Goal: Find specific page/section

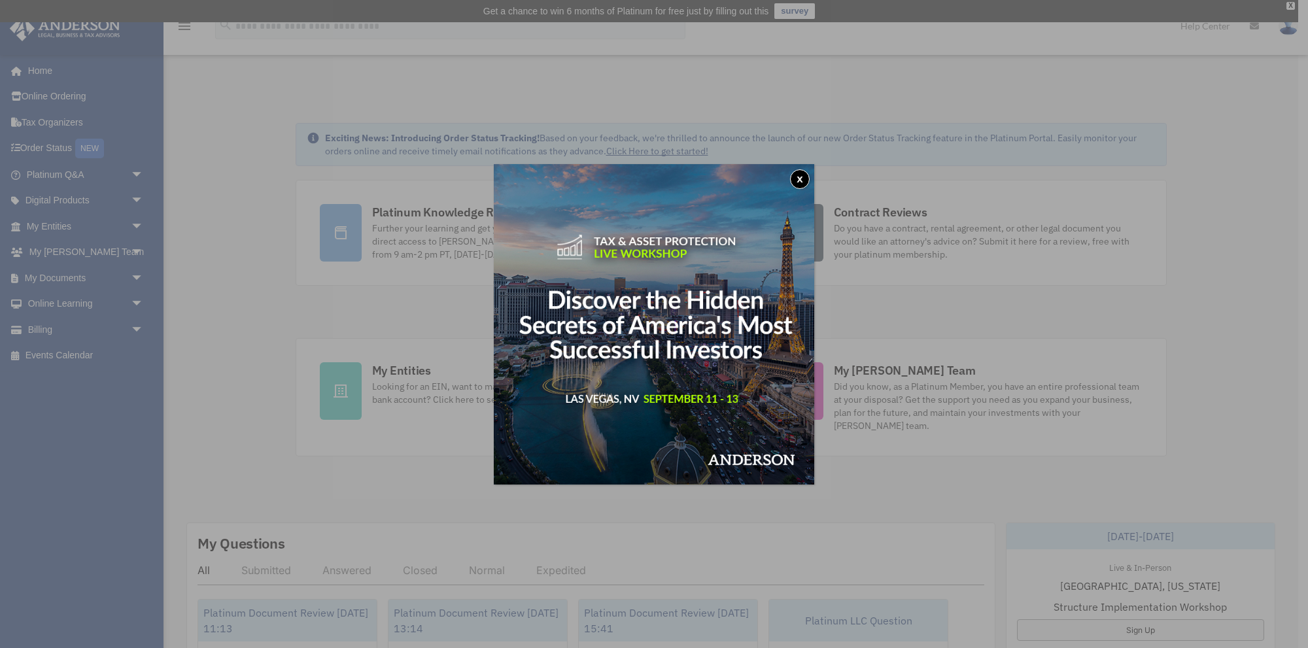
click at [799, 171] on button "x" at bounding box center [800, 179] width 20 height 20
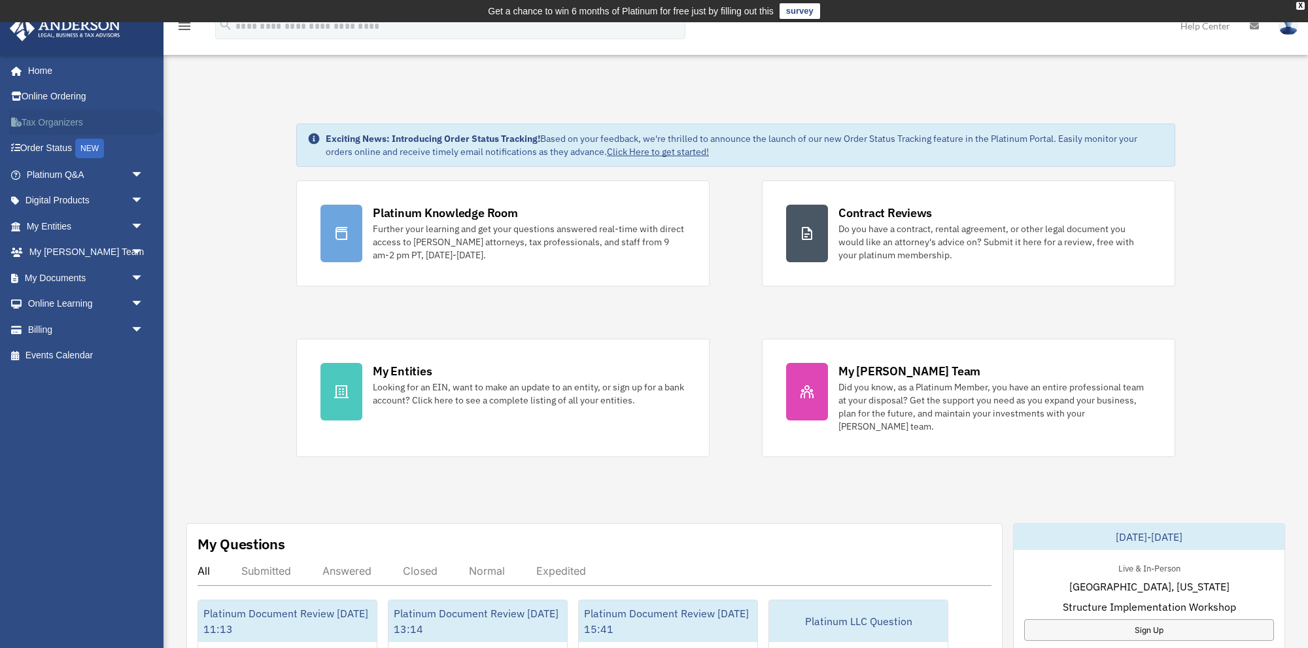
click at [63, 122] on link "Tax Organizers" at bounding box center [86, 122] width 154 height 26
click at [48, 198] on link "Digital Products arrow_drop_down" at bounding box center [86, 201] width 154 height 26
click at [137, 199] on span "arrow_drop_down" at bounding box center [144, 201] width 26 height 27
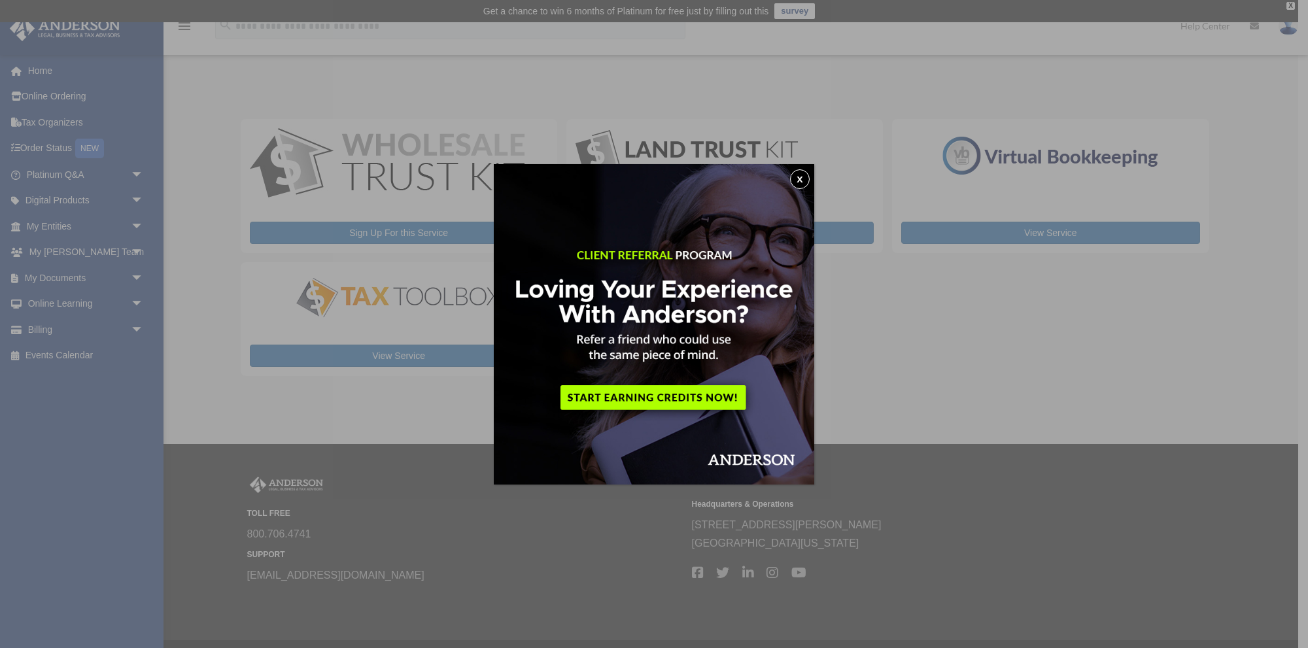
click at [810, 177] on img at bounding box center [654, 324] width 320 height 320
click at [804, 176] on button "x" at bounding box center [800, 179] width 20 height 20
